Goal: Check status: Check status

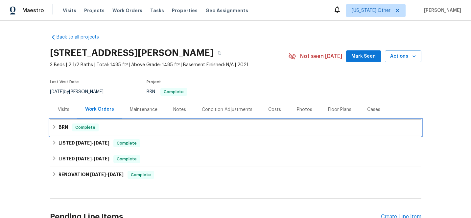
click at [64, 125] on h6 "BRN" at bounding box center [64, 127] width 10 height 8
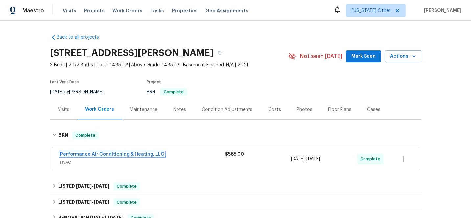
click at [110, 156] on link "Performance Air Conditioning & Heating, LLC" at bounding box center [112, 154] width 104 height 5
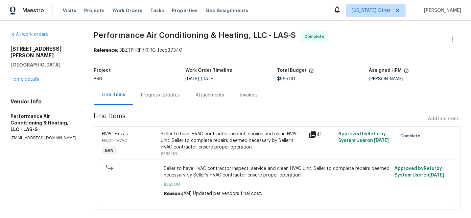
click at [247, 98] on div "Invoices" at bounding box center [249, 95] width 18 height 7
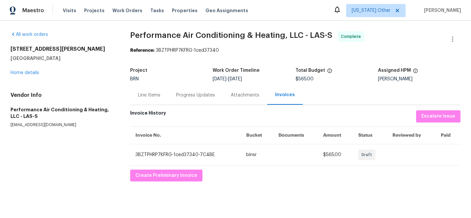
click at [146, 93] on div "Line Items" at bounding box center [149, 95] width 22 height 7
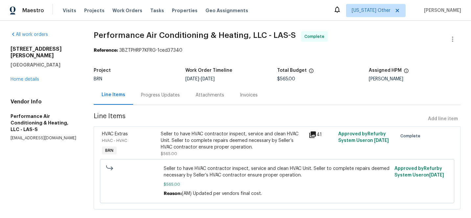
scroll to position [10, 0]
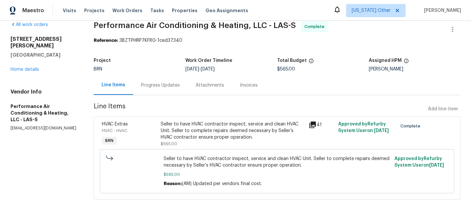
click at [310, 124] on icon at bounding box center [312, 124] width 7 height 7
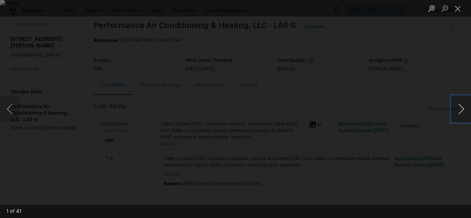
click at [459, 110] on button "Next image" at bounding box center [461, 109] width 20 height 26
click at [457, 9] on button "Close lightbox" at bounding box center [457, 9] width 13 height 12
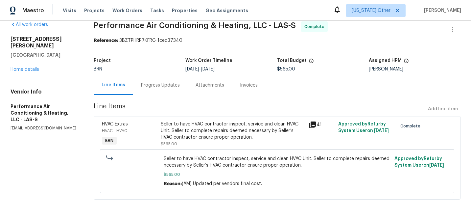
click at [158, 84] on div "Progress Updates" at bounding box center [160, 85] width 39 height 7
